Goal: Task Accomplishment & Management: Complete application form

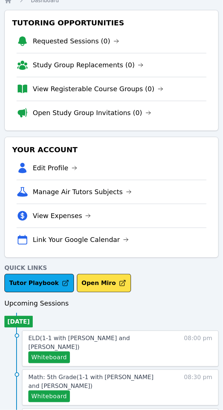
scroll to position [46, 0]
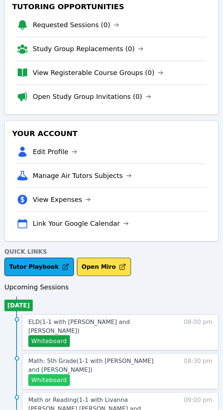
click at [45, 375] on button "Whiteboard" at bounding box center [49, 380] width 42 height 12
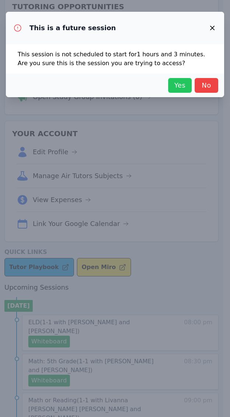
click at [184, 83] on span "Yes" at bounding box center [180, 85] width 16 height 10
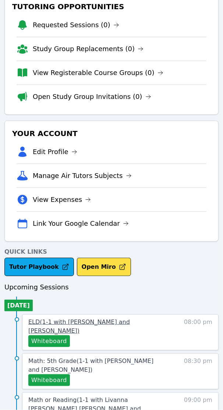
scroll to position [72, 0]
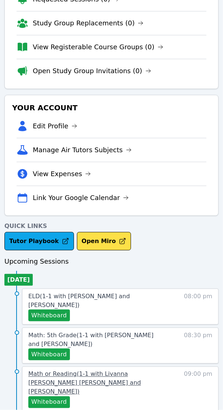
click at [105, 371] on span "Math or Reading ( 1-1 with Livanna Valdes Alzamora and Shelly Fisher )" at bounding box center [84, 383] width 113 height 25
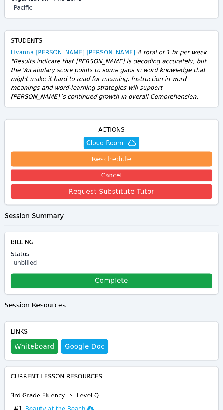
scroll to position [230, 0]
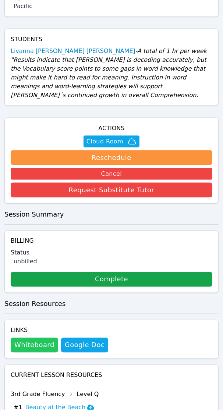
click at [28, 338] on button "Whiteboard" at bounding box center [34, 345] width 47 height 15
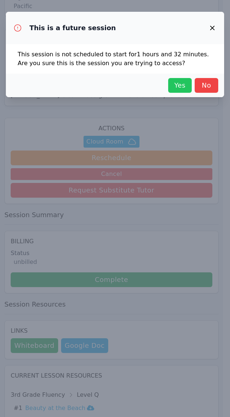
click at [179, 85] on span "Yes" at bounding box center [180, 85] width 16 height 10
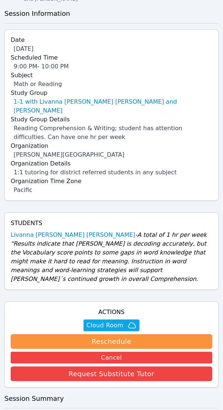
scroll to position [0, 0]
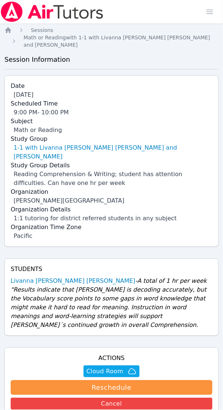
click at [12, 31] on ol "Home Sessions Math or Reading with 1-1 with Livanna Valdes Alzamora and Shelly …" at bounding box center [111, 37] width 214 height 22
click at [9, 32] on icon "Breadcrumb" at bounding box center [8, 30] width 6 height 6
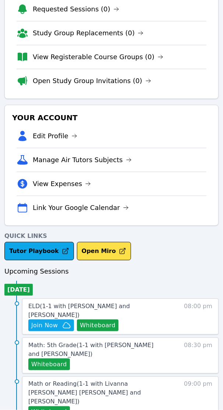
scroll to position [72, 0]
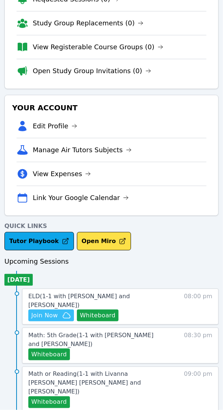
click at [61, 311] on span "Join Now" at bounding box center [51, 315] width 40 height 9
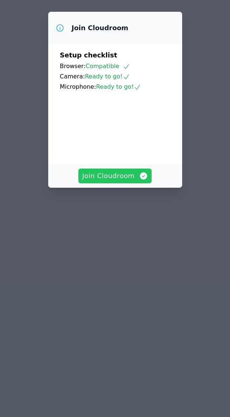
click at [105, 181] on span "Join Cloudroom" at bounding box center [115, 176] width 66 height 10
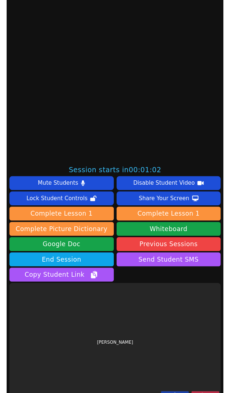
scroll to position [253, 0]
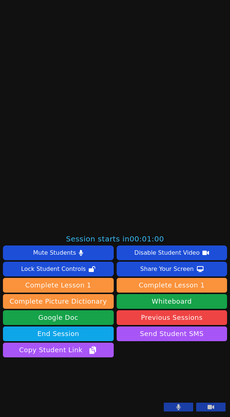
click at [177, 407] on button at bounding box center [178, 406] width 29 height 9
click at [208, 411] on button at bounding box center [210, 406] width 29 height 9
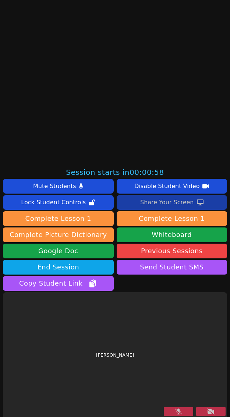
click at [170, 202] on div "Share Your Screen" at bounding box center [167, 202] width 54 height 12
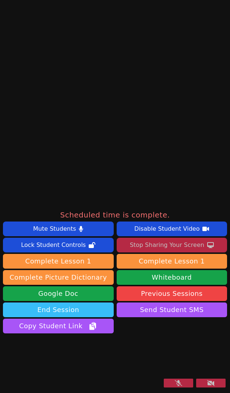
click at [90, 302] on button "End Session" at bounding box center [58, 309] width 111 height 15
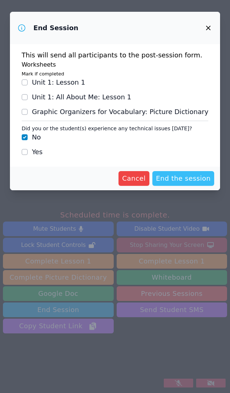
click at [184, 181] on span "End the session" at bounding box center [183, 178] width 55 height 10
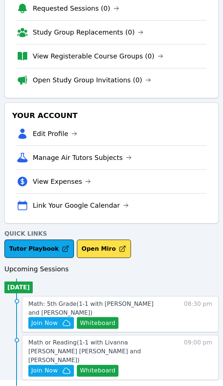
scroll to position [119, 0]
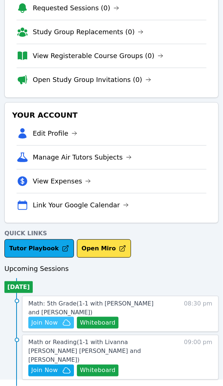
click at [43, 322] on span "Join Now" at bounding box center [44, 322] width 26 height 9
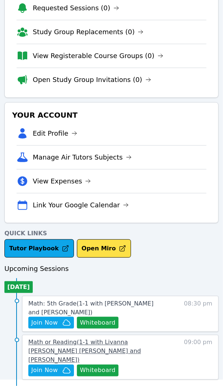
click at [123, 346] on span "Math or Reading ( 1-1 with Livanna Valdes Alzamora and Shelly Fisher )" at bounding box center [84, 351] width 113 height 25
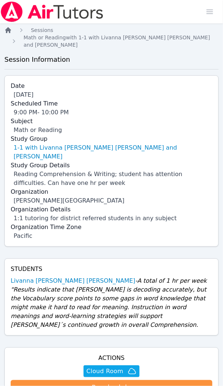
click at [6, 29] on icon "Breadcrumb" at bounding box center [8, 30] width 6 height 6
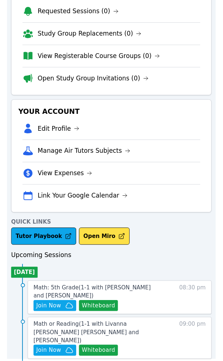
scroll to position [119, 0]
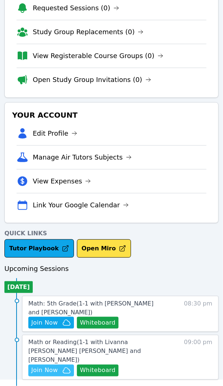
click at [43, 366] on span "Join Now" at bounding box center [44, 370] width 26 height 9
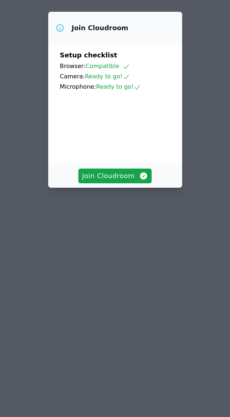
click at [129, 254] on div "Join Cloudroom Setup checklist Browser: Compatible Camera: Ready to go! Microph…" at bounding box center [115, 208] width 230 height 417
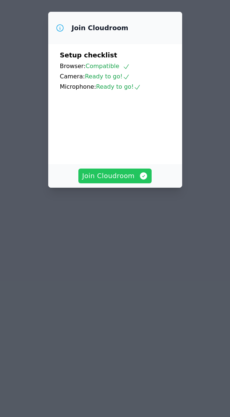
click at [109, 181] on span "Join Cloudroom" at bounding box center [115, 176] width 66 height 10
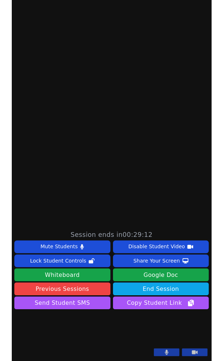
scroll to position [221, 0]
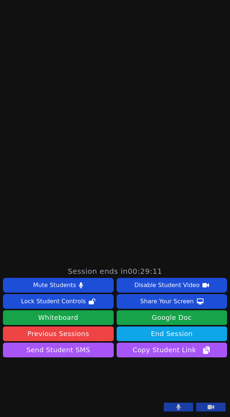
click at [177, 392] on icon at bounding box center [179, 407] width 4 height 6
click at [207, 392] on icon at bounding box center [210, 407] width 7 height 4
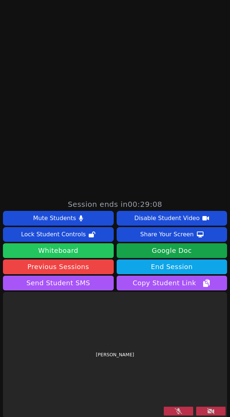
click at [71, 250] on button "Whiteboard" at bounding box center [58, 250] width 111 height 15
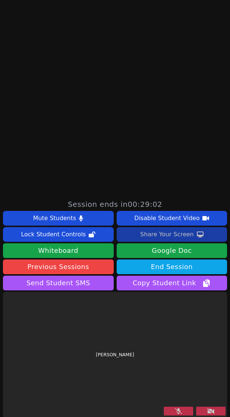
click at [167, 235] on div "Share Your Screen" at bounding box center [167, 234] width 54 height 12
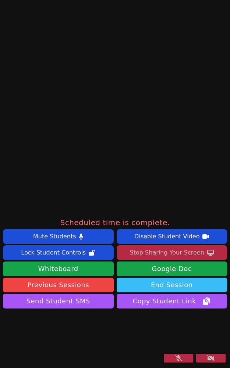
click at [160, 278] on button "End Session" at bounding box center [172, 285] width 111 height 15
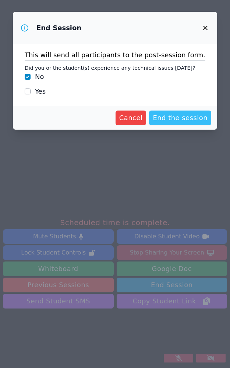
click at [162, 120] on span "End the session" at bounding box center [180, 118] width 55 height 10
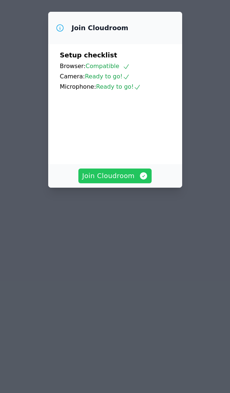
click at [110, 181] on span "Join Cloudroom" at bounding box center [115, 176] width 66 height 10
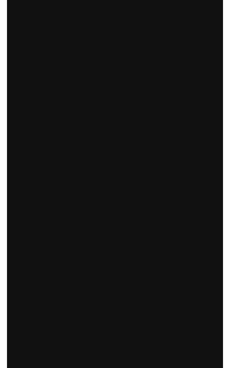
scroll to position [269, 0]
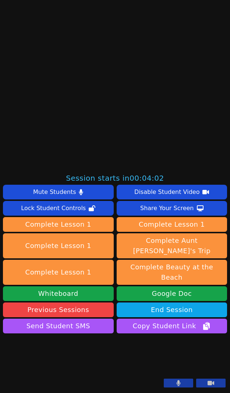
click at [177, 382] on icon at bounding box center [179, 383] width 4 height 6
click at [208, 385] on button at bounding box center [210, 382] width 29 height 9
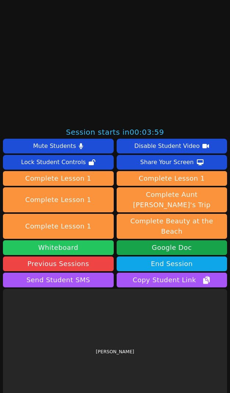
click at [65, 240] on button "Whiteboard" at bounding box center [58, 247] width 111 height 15
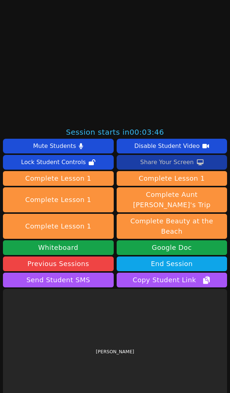
click at [161, 164] on div "Share Your Screen" at bounding box center [167, 162] width 54 height 12
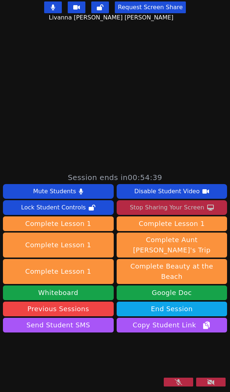
click at [175, 384] on icon at bounding box center [178, 382] width 7 height 6
click at [207, 382] on icon at bounding box center [210, 383] width 7 height 6
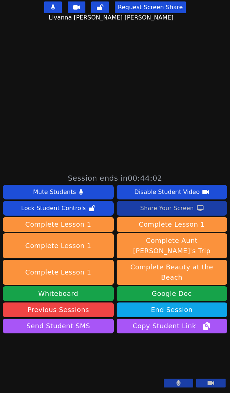
click at [152, 202] on div "Share Your Screen" at bounding box center [167, 208] width 54 height 12
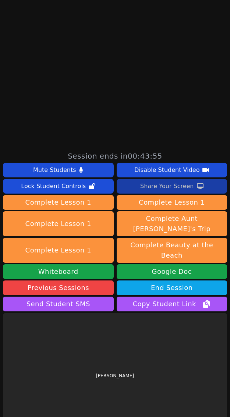
click at [156, 188] on div "Share Your Screen" at bounding box center [167, 186] width 54 height 12
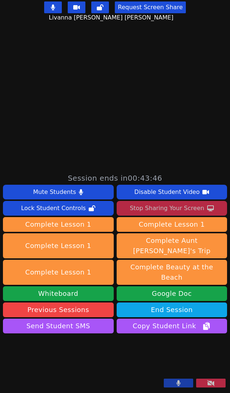
click at [160, 202] on div "Stop Sharing Your Screen" at bounding box center [167, 208] width 74 height 12
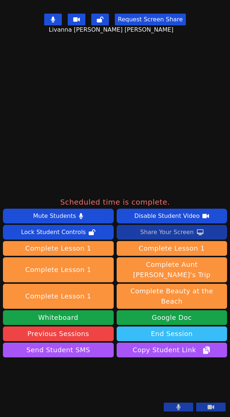
click at [181, 326] on button "End Session" at bounding box center [172, 333] width 111 height 15
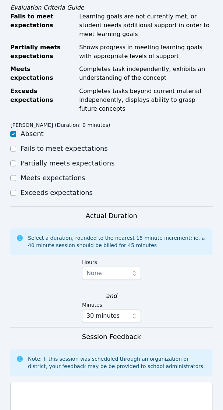
scroll to position [414, 0]
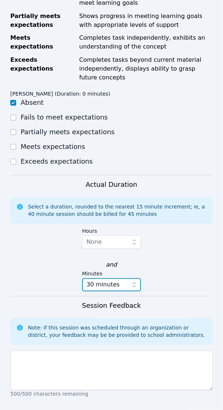
click at [134, 281] on icon "button" at bounding box center [134, 284] width 7 height 7
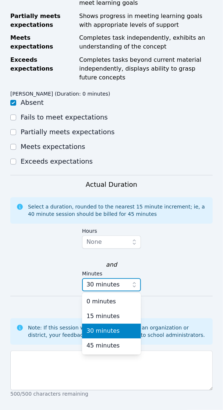
click at [134, 281] on icon "button" at bounding box center [134, 284] width 7 height 7
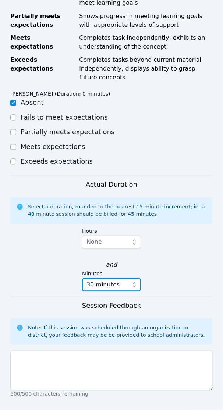
click at [134, 281] on icon "button" at bounding box center [134, 284] width 7 height 7
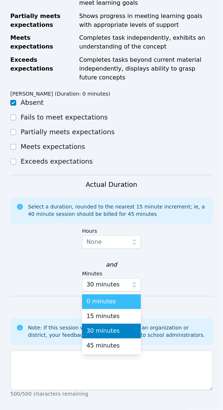
click at [117, 297] on div "0 minutes" at bounding box center [111, 301] width 50 height 9
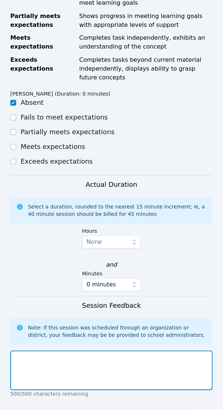
click at [55, 356] on textarea at bounding box center [111, 371] width 202 height 40
click at [49, 352] on textarea at bounding box center [111, 371] width 202 height 40
paste textarea "Student was not able to attend, so rescheduled"
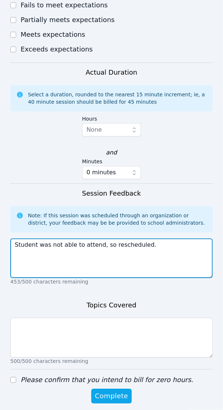
scroll to position [528, 0]
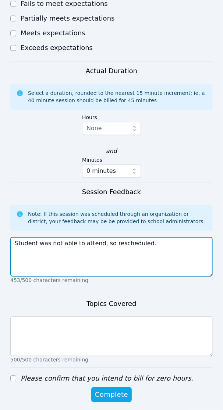
click at [105, 238] on textarea "Student was not able to attend, so rescheduled." at bounding box center [111, 257] width 202 height 40
drag, startPoint x: 142, startPoint y: 239, endPoint x: 15, endPoint y: 247, distance: 126.4
click at [15, 247] on textarea "Student was not able to attend, so rescheduled." at bounding box center [111, 257] width 202 height 40
type textarea "Session was rescheduled by parent."
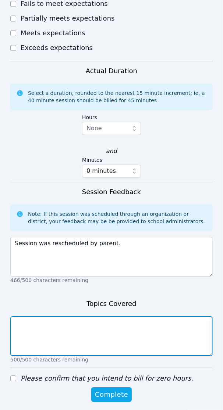
click at [64, 322] on textarea at bounding box center [111, 336] width 202 height 40
type textarea "n/a"
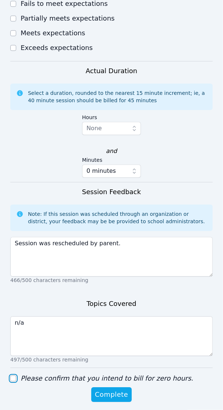
click at [12, 375] on input "Please confirm that you intend to bill for zero hours." at bounding box center [13, 378] width 6 height 6
checkbox input "true"
click at [122, 392] on span "Complete" at bounding box center [111, 394] width 33 height 10
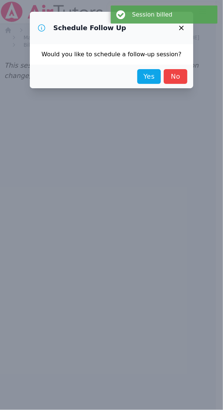
scroll to position [0, 0]
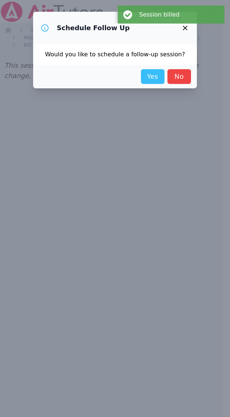
click at [150, 75] on link "Yes" at bounding box center [153, 76] width 24 height 15
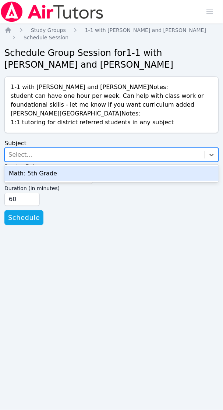
click at [26, 154] on div "Select..." at bounding box center [20, 154] width 24 height 9
click at [26, 172] on div "Math: 5th Grade" at bounding box center [111, 173] width 214 height 15
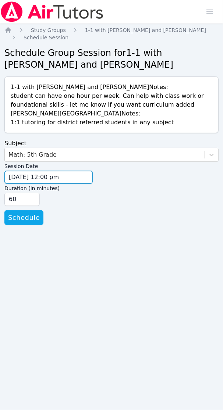
click at [45, 175] on input "09/16/2025 12:00 pm" at bounding box center [48, 177] width 88 height 13
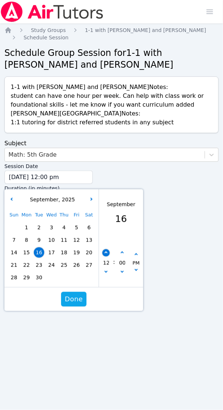
click at [106, 250] on button "button" at bounding box center [105, 252] width 7 height 7
type input "09/16/2025 01:00 pm"
type input "01"
click at [106, 250] on button "button" at bounding box center [105, 252] width 7 height 7
type input "09/16/2025 02:00 pm"
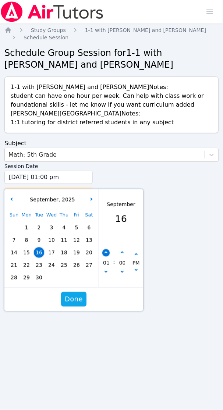
type input "02"
click at [106, 250] on button "button" at bounding box center [105, 252] width 7 height 7
type input "09/16/2025 03:00 pm"
type input "03"
click at [106, 250] on button "button" at bounding box center [105, 252] width 7 height 7
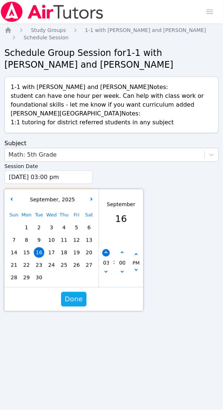
type input "09/16/2025 04:00 pm"
type input "04"
click at [106, 250] on button "button" at bounding box center [105, 252] width 7 height 7
type input "09/16/2025 05:00 pm"
type input "05"
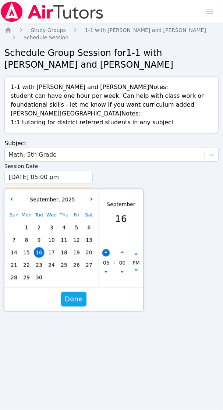
click at [106, 250] on button "button" at bounding box center [105, 252] width 7 height 7
type input "09/16/2025 06:00 pm"
type input "06"
click at [106, 250] on button "button" at bounding box center [105, 252] width 7 height 7
type input "09/16/2025 07:00 pm"
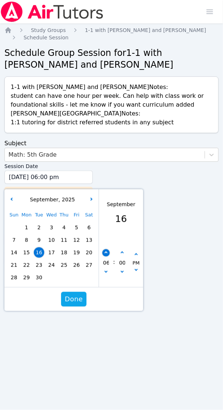
type input "07"
click at [106, 250] on button "button" at bounding box center [105, 252] width 7 height 7
type input "09/16/2025 08:00 pm"
type input "08"
click at [106, 250] on button "button" at bounding box center [105, 252] width 7 height 7
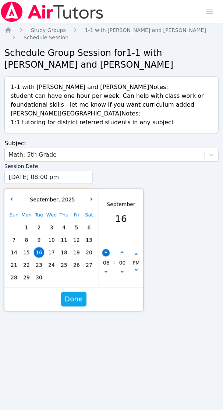
type input "09/16/2025 09:00 pm"
type input "09"
click at [77, 298] on span "Done" at bounding box center [74, 299] width 18 height 10
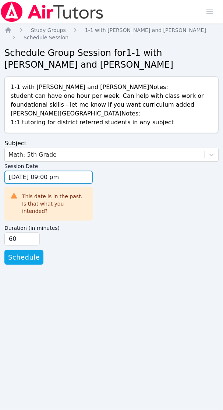
click at [23, 178] on input "09/16/2025 09:00 pm" at bounding box center [48, 177] width 88 height 13
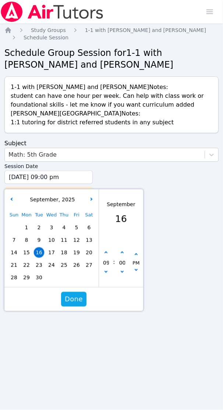
click at [51, 251] on span "17" at bounding box center [51, 252] width 10 height 10
type input "09/17/2025 09:00 pm"
click at [72, 299] on span "Done" at bounding box center [74, 299] width 18 height 10
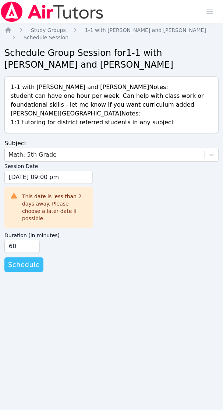
click at [32, 261] on span "Schedule" at bounding box center [24, 265] width 32 height 10
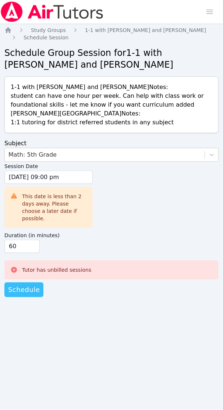
click at [30, 285] on span "Schedule" at bounding box center [24, 290] width 32 height 10
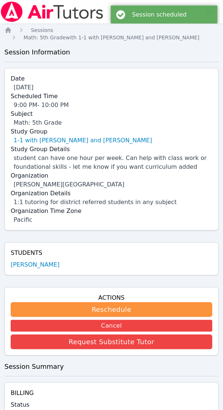
click at [7, 26] on div "Home Sessions Study Groups Students Messages Open user menu Shelly Fisher Open …" at bounding box center [111, 260] width 223 height 521
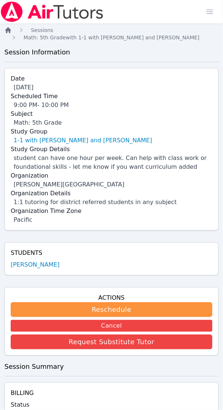
click at [7, 28] on icon "Breadcrumb" at bounding box center [8, 30] width 6 height 6
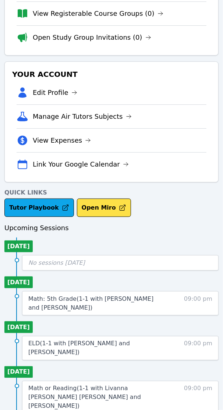
scroll to position [108, 0]
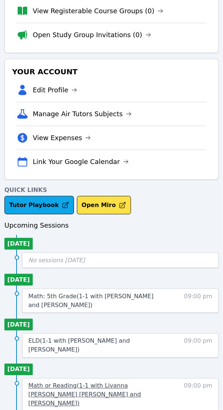
click at [81, 382] on span "Math or Reading ( 1-1 with Livanna Valdes Alzamora and Shelly Fisher )" at bounding box center [84, 394] width 113 height 25
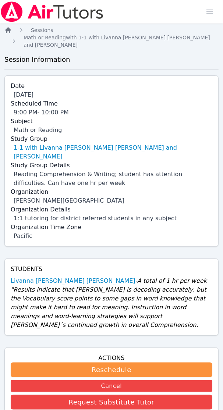
click at [8, 30] on icon "Breadcrumb" at bounding box center [8, 30] width 6 height 6
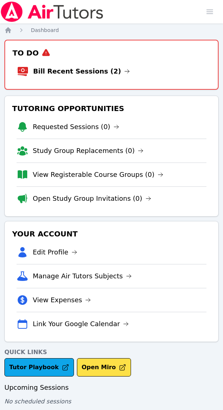
scroll to position [7, 0]
click at [61, 66] on link "Bill Recent Sessions (1)" at bounding box center [81, 71] width 97 height 10
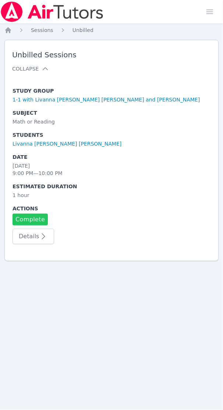
click at [35, 214] on link "Complete" at bounding box center [30, 220] width 35 height 12
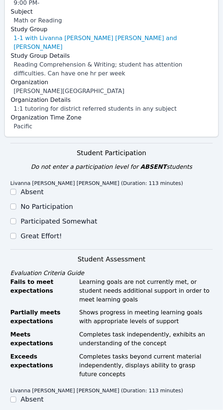
scroll to position [145, 0]
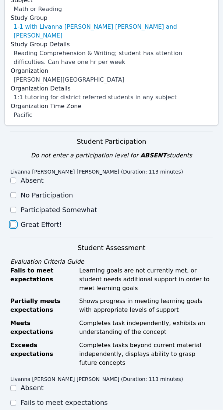
click at [12, 222] on input "Great Effort!" at bounding box center [13, 225] width 6 height 6
checkbox input "true"
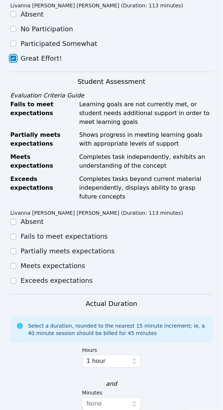
scroll to position [328, 0]
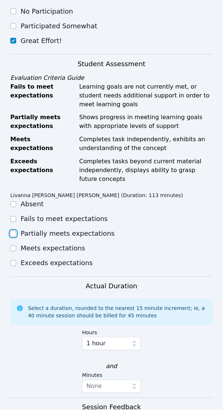
click at [15, 231] on input "Partially meets expectations" at bounding box center [13, 234] width 6 height 6
checkbox input "true"
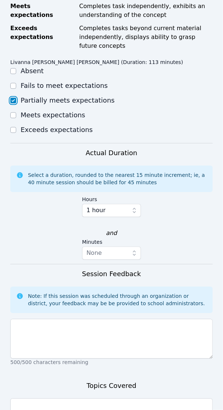
scroll to position [512, 0]
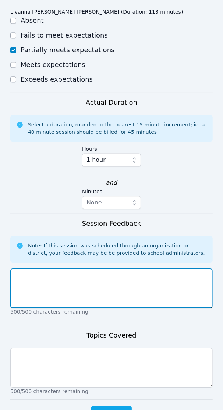
click at [32, 268] on textarea at bounding box center [111, 288] width 202 height 40
click at [59, 268] on textarea at bounding box center [111, 288] width 202 height 40
paste textarea "Livanna completed a homework passage on the Utahraptor and answered comprehensi…"
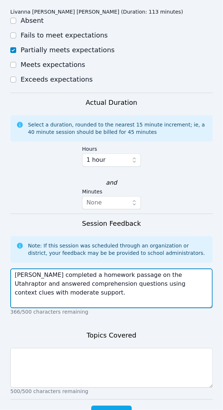
type textarea "Livanna completed a homework passage on the Utahraptor and answered comprehensi…"
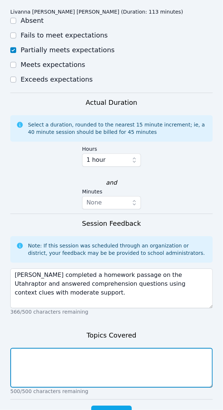
click at [41, 348] on textarea at bounding box center [111, 368] width 202 height 40
paste textarea "Reading comprehension, fluency, accuracy, context clues"
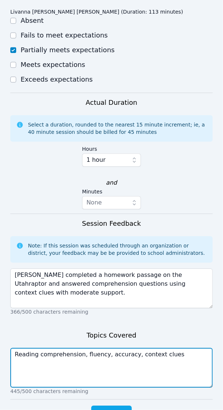
scroll to position [521, 0]
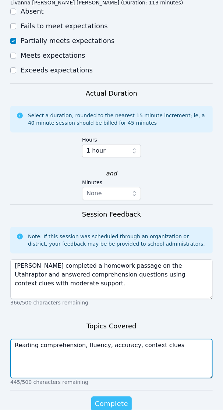
type textarea "Reading comprehension, fluency, accuracy, context clues"
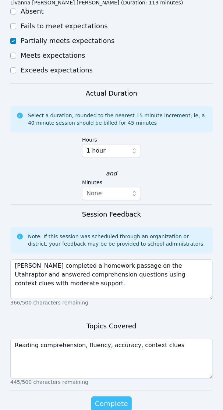
click at [118, 399] on span "Complete" at bounding box center [111, 404] width 33 height 10
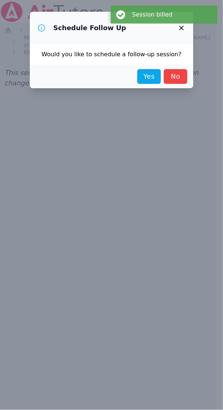
scroll to position [0, 0]
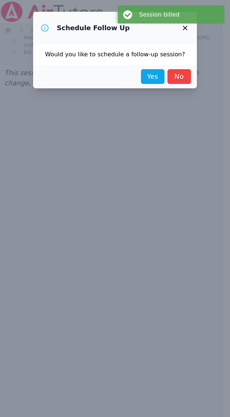
click at [152, 74] on link "Yes" at bounding box center [153, 76] width 24 height 15
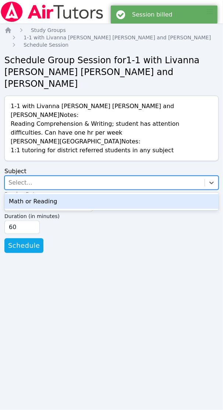
click at [29, 176] on div "Select..." at bounding box center [105, 182] width 200 height 13
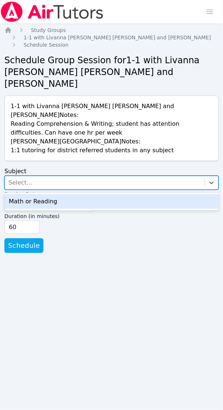
click at [35, 194] on div "Math or Reading" at bounding box center [111, 201] width 214 height 15
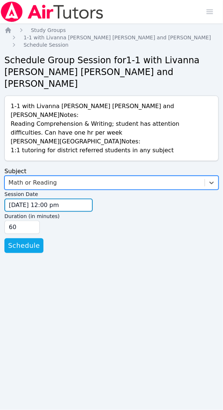
click at [17, 199] on input "09/16/2025 12:00 pm" at bounding box center [48, 205] width 88 height 13
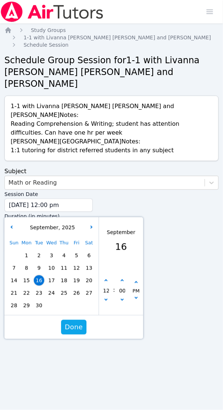
click at [41, 288] on span "23" at bounding box center [39, 293] width 10 height 10
click at [107, 277] on button "button" at bounding box center [105, 280] width 7 height 7
type input "09/23/2025 01:00 pm"
type input "01"
click at [107, 277] on button "button" at bounding box center [105, 280] width 7 height 7
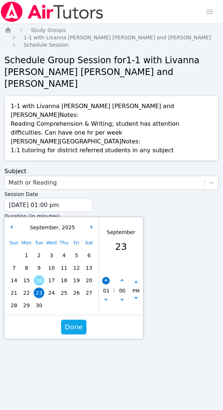
type input "09/23/2025 02:00 pm"
type input "02"
click at [107, 277] on button "button" at bounding box center [105, 280] width 7 height 7
type input "09/23/2025 03:00 pm"
type input "03"
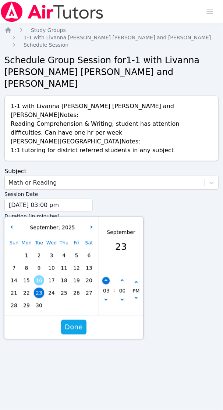
click at [107, 277] on button "button" at bounding box center [105, 280] width 7 height 7
type input "09/23/2025 04:00 pm"
type input "04"
click at [107, 277] on button "button" at bounding box center [105, 280] width 7 height 7
type input "09/23/2025 05:00 pm"
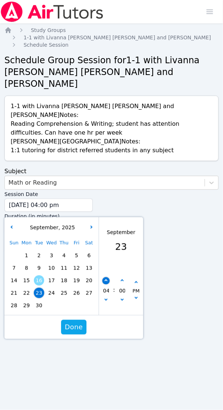
type input "05"
click at [107, 277] on button "button" at bounding box center [105, 280] width 7 height 7
type input "09/23/2025 06:00 pm"
type input "06"
click at [107, 277] on button "button" at bounding box center [105, 280] width 7 height 7
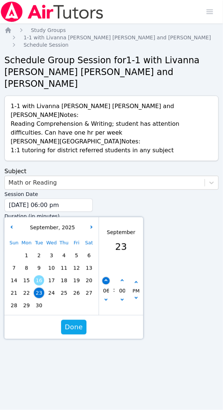
type input "09/23/2025 07:00 pm"
type input "07"
click at [107, 277] on button "button" at bounding box center [105, 280] width 7 height 7
type input "09/23/2025 08:00 pm"
type input "08"
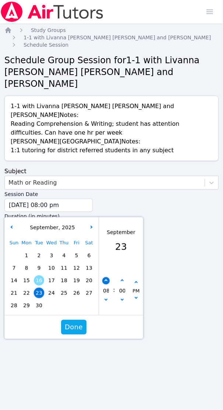
click at [107, 277] on button "button" at bounding box center [105, 280] width 7 height 7
type input "09/23/2025 09:00 pm"
type input "09"
drag, startPoint x: 73, startPoint y: 300, endPoint x: 105, endPoint y: 309, distance: 33.2
click at [74, 322] on span "Done" at bounding box center [74, 327] width 18 height 10
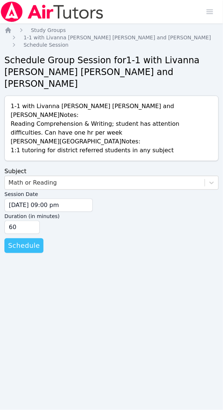
click at [19, 240] on span "Schedule" at bounding box center [24, 245] width 32 height 10
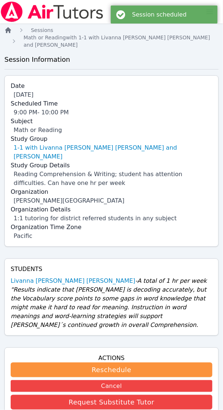
click at [7, 30] on icon "Breadcrumb" at bounding box center [8, 30] width 6 height 6
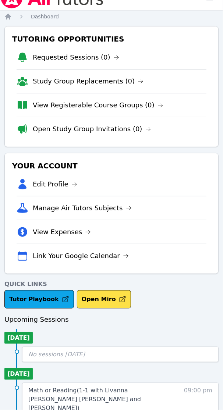
scroll to position [26, 0]
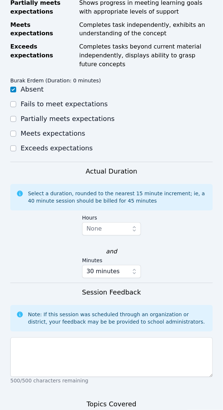
scroll to position [414, 0]
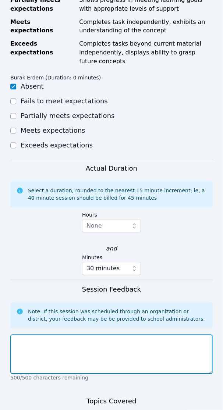
click at [83, 338] on textarea at bounding box center [111, 355] width 202 height 40
type textarea "P"
type textarea "Session rescheduled by parent."
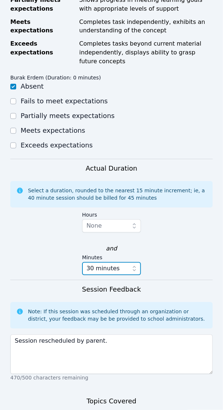
click at [133, 266] on icon "button" at bounding box center [134, 268] width 3 height 5
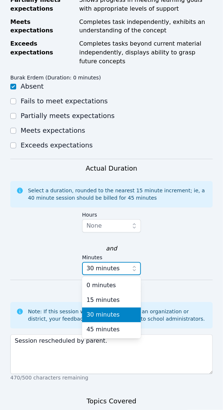
click at [133, 266] on icon "button" at bounding box center [134, 268] width 3 height 5
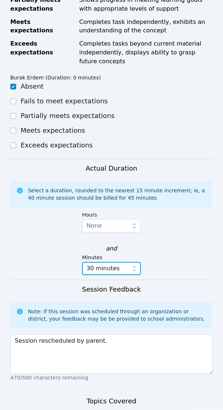
click at [133, 266] on icon "button" at bounding box center [134, 268] width 3 height 5
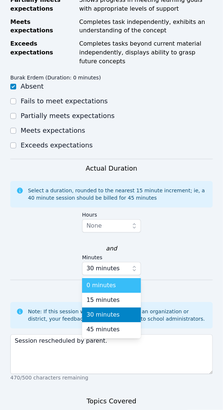
click at [124, 281] on div "0 minutes" at bounding box center [111, 285] width 50 height 9
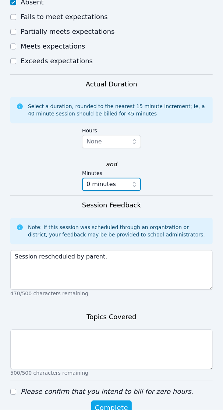
scroll to position [511, 0]
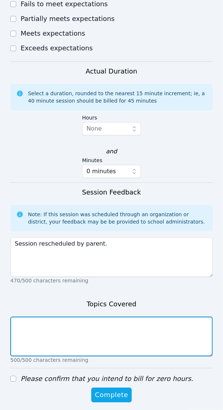
click at [59, 324] on textarea at bounding box center [111, 337] width 202 height 40
type textarea "n/a"
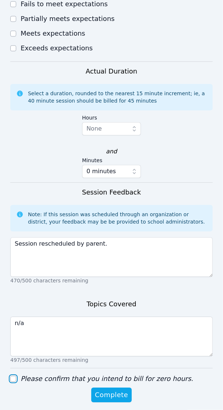
click at [12, 376] on input "Please confirm that you intend to bill for zero hours." at bounding box center [13, 379] width 6 height 6
checkbox input "true"
click at [133, 169] on icon "button" at bounding box center [134, 171] width 3 height 5
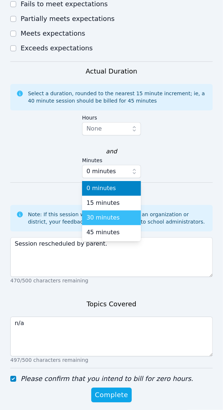
click at [109, 213] on span "30 minutes" at bounding box center [102, 217] width 33 height 9
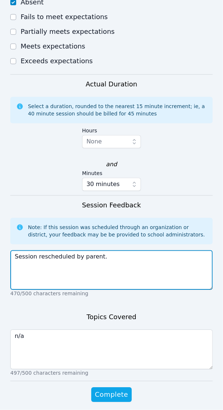
drag, startPoint x: 107, startPoint y: 250, endPoint x: 7, endPoint y: 251, distance: 100.0
click at [7, 251] on form "Student Participation Do not enter a participation level for ABSENT students [P…" at bounding box center [111, 81] width 214 height 671
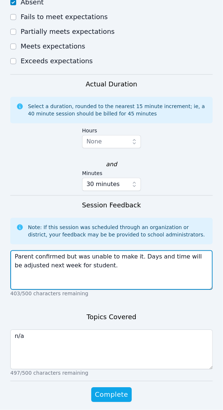
click at [168, 250] on textarea "Parent confirmed but was unable to make it. Days and time will be adjusted next…" at bounding box center [111, 270] width 202 height 40
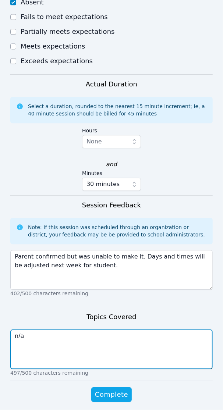
click at [37, 330] on textarea "n/a" at bounding box center [111, 349] width 202 height 40
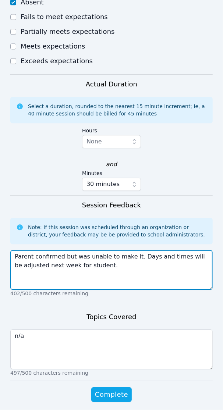
drag, startPoint x: 101, startPoint y: 263, endPoint x: 11, endPoint y: 252, distance: 90.4
click at [11, 252] on textarea "Parent confirmed but was unable to make it. Days and times will be adjusted nex…" at bounding box center [111, 270] width 202 height 40
click at [133, 267] on textarea "Parent confirmed but was unable to make it. Days and times will be adjusted nex…" at bounding box center [111, 270] width 202 height 40
click at [65, 262] on textarea "Parent confirmed but was unable to make it. Days and times will be adjusted nex…" at bounding box center [111, 270] width 202 height 40
drag, startPoint x: 99, startPoint y: 259, endPoint x: 8, endPoint y: 251, distance: 90.4
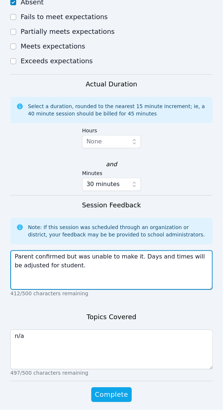
click at [8, 251] on form "Student Participation Do not enter a participation level for ABSENT students [P…" at bounding box center [111, 81] width 214 height 671
type textarea "Parent confirmed but was unable to make it. Days and times will be adjusted for…"
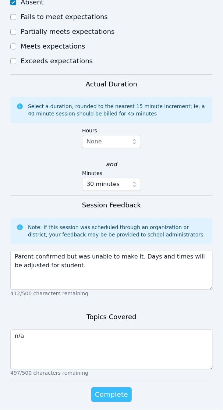
click at [105, 389] on span "Complete" at bounding box center [111, 394] width 33 height 10
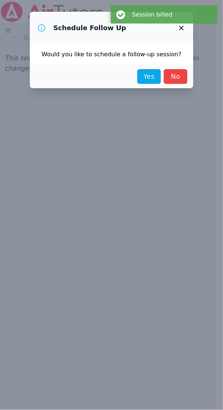
scroll to position [0, 0]
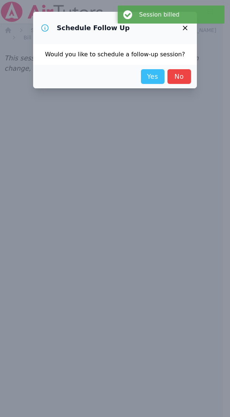
click at [149, 77] on link "Yes" at bounding box center [153, 76] width 24 height 15
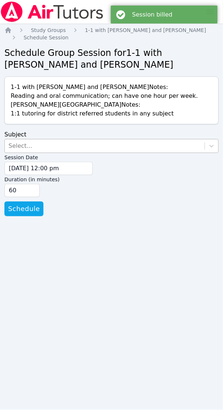
click at [45, 145] on div "Select..." at bounding box center [105, 145] width 200 height 13
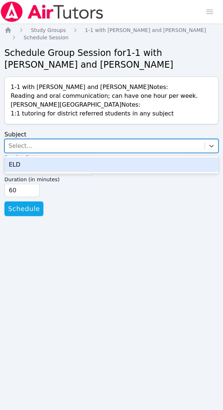
click at [44, 166] on div "ELD" at bounding box center [111, 164] width 214 height 15
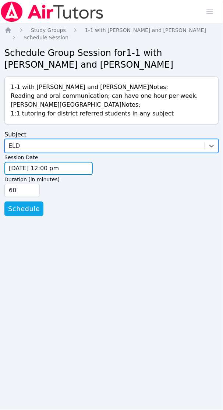
click at [15, 168] on input "[DATE] 12:00 pm" at bounding box center [48, 168] width 88 height 13
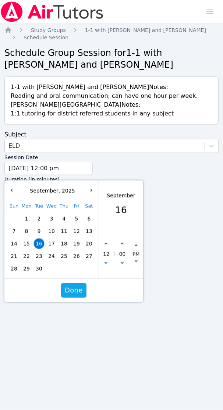
click at [67, 240] on span "18" at bounding box center [64, 244] width 10 height 10
click at [107, 244] on icon "button" at bounding box center [105, 244] width 3 height 3
type input "[DATE] 01:00 pm"
type input "01"
click at [107, 244] on icon "button" at bounding box center [105, 244] width 3 height 3
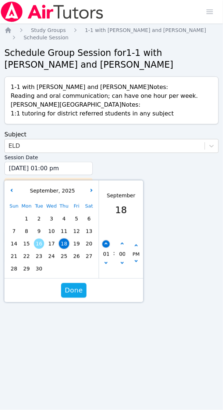
type input "[DATE] 02:00 pm"
type input "02"
click at [107, 244] on icon "button" at bounding box center [105, 244] width 3 height 3
type input "[DATE] 03:00 pm"
type input "03"
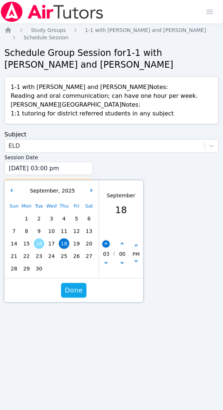
click at [107, 244] on icon "button" at bounding box center [105, 244] width 3 height 3
type input "[DATE] 04:00 pm"
type input "04"
click at [107, 244] on icon "button" at bounding box center [105, 244] width 3 height 3
type input "[DATE] 05:00 pm"
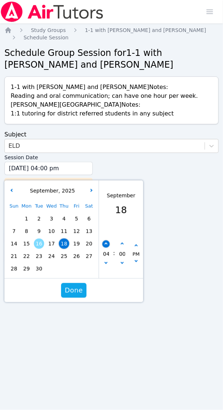
type input "05"
click at [107, 244] on icon "button" at bounding box center [105, 244] width 3 height 3
type input "[DATE] 06:00 pm"
type input "06"
click at [107, 244] on icon "button" at bounding box center [105, 244] width 3 height 3
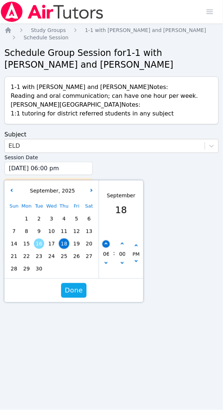
type input "[DATE] 07:00 pm"
type input "07"
click at [107, 244] on icon "button" at bounding box center [105, 244] width 3 height 3
type input "[DATE] 08:00 pm"
type input "08"
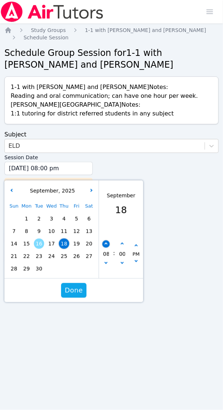
click at [107, 244] on icon "button" at bounding box center [105, 244] width 3 height 3
type input "[DATE] 09:00 pm"
type input "09"
click at [74, 290] on span "Done" at bounding box center [74, 290] width 18 height 10
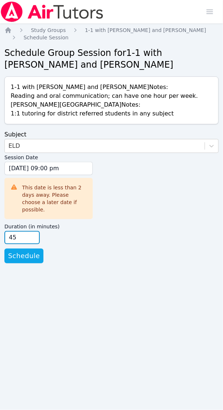
click at [33, 233] on input "45" at bounding box center [21, 237] width 35 height 13
click at [33, 233] on input "30" at bounding box center [21, 237] width 35 height 13
click at [33, 233] on input "15" at bounding box center [21, 237] width 35 height 13
type input "30"
click at [32, 231] on input "30" at bounding box center [21, 237] width 35 height 13
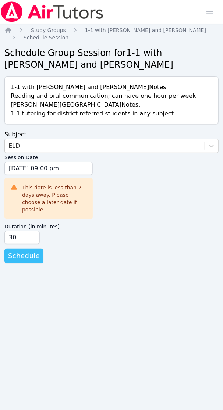
click at [21, 251] on span "Schedule" at bounding box center [24, 256] width 32 height 10
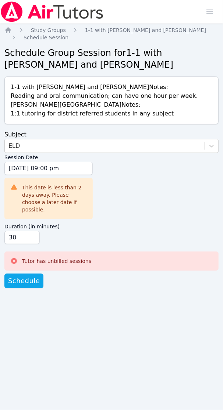
drag, startPoint x: 33, startPoint y: 272, endPoint x: 129, endPoint y: 138, distance: 165.1
click at [33, 276] on span "Schedule" at bounding box center [24, 281] width 32 height 10
